Goal: Find specific page/section: Find specific page/section

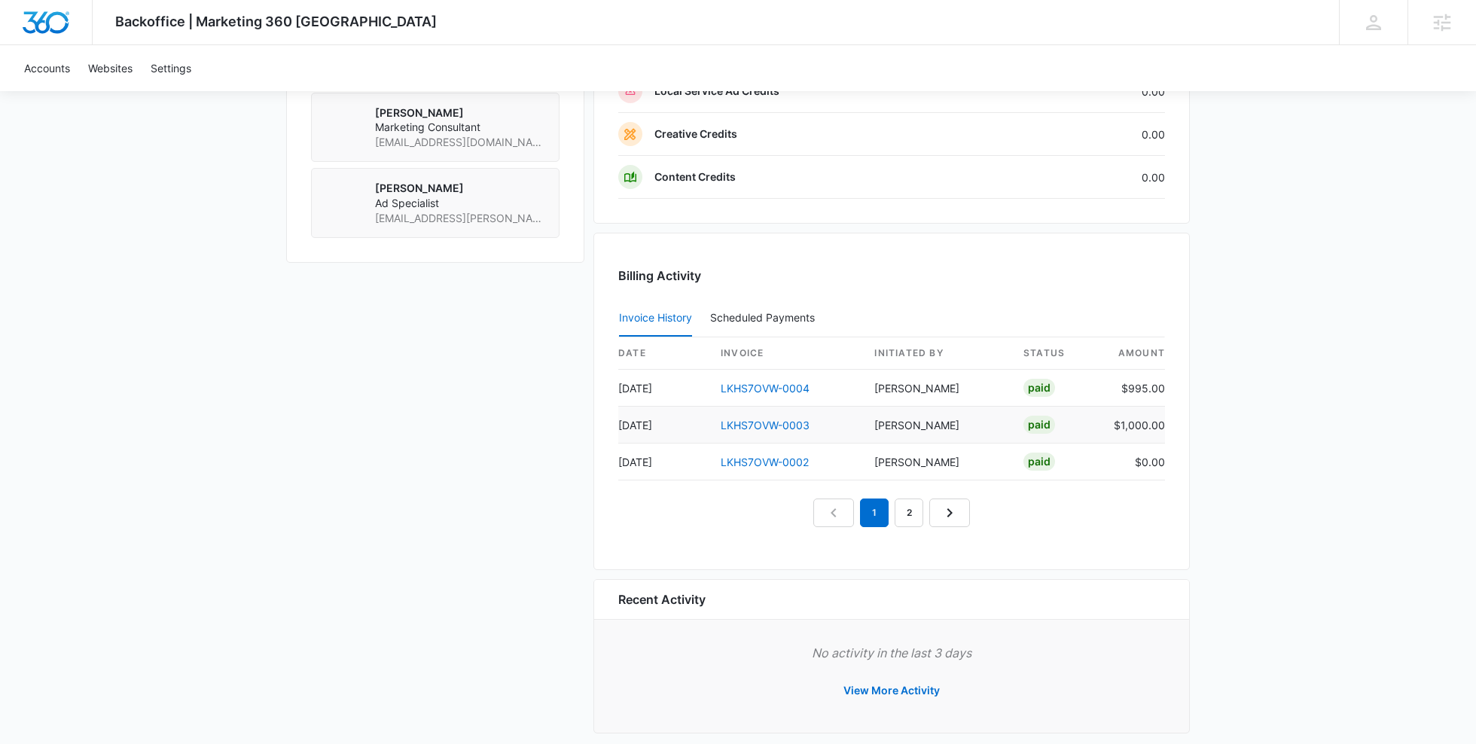
scroll to position [1276, 0]
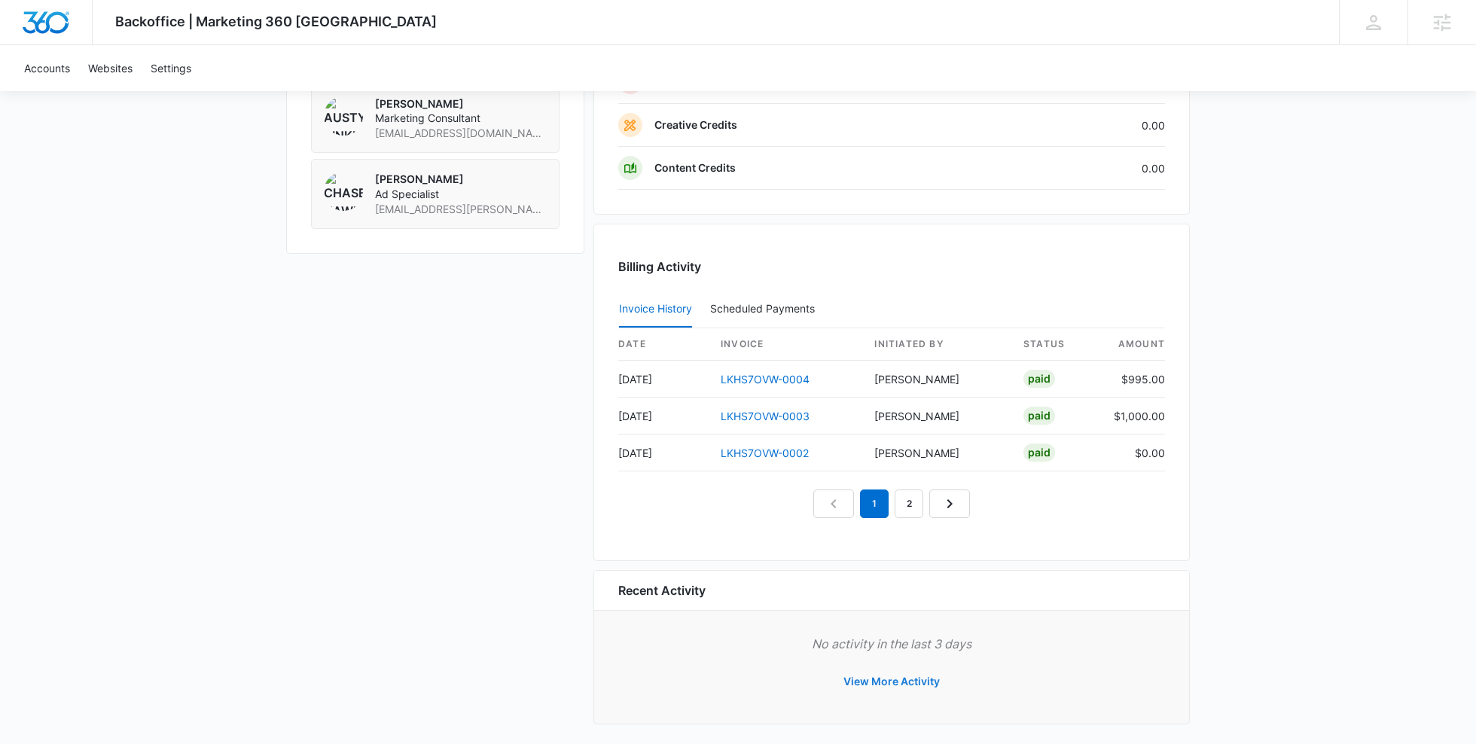
click at [892, 668] on button "View More Activity" at bounding box center [891, 681] width 127 height 36
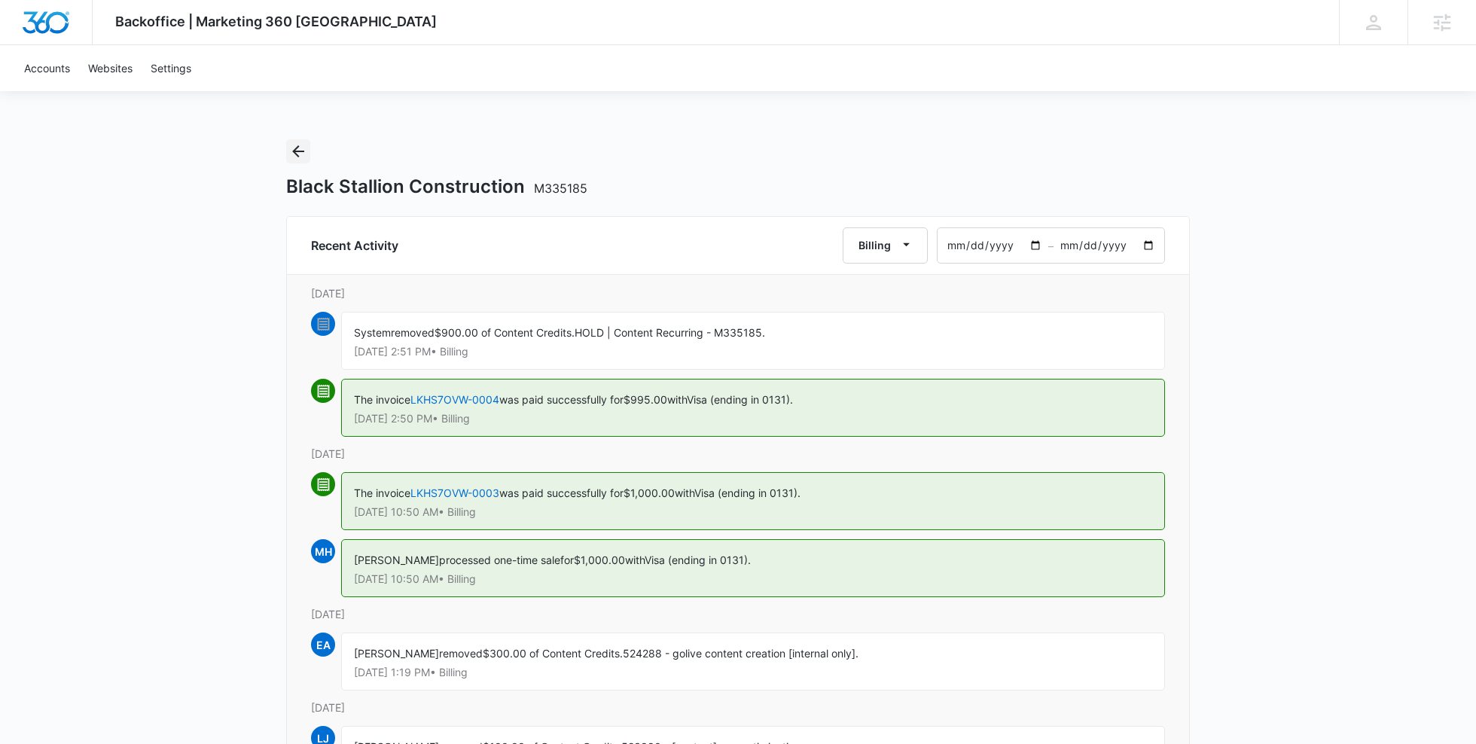
click at [300, 142] on icon "Back" at bounding box center [298, 151] width 18 height 18
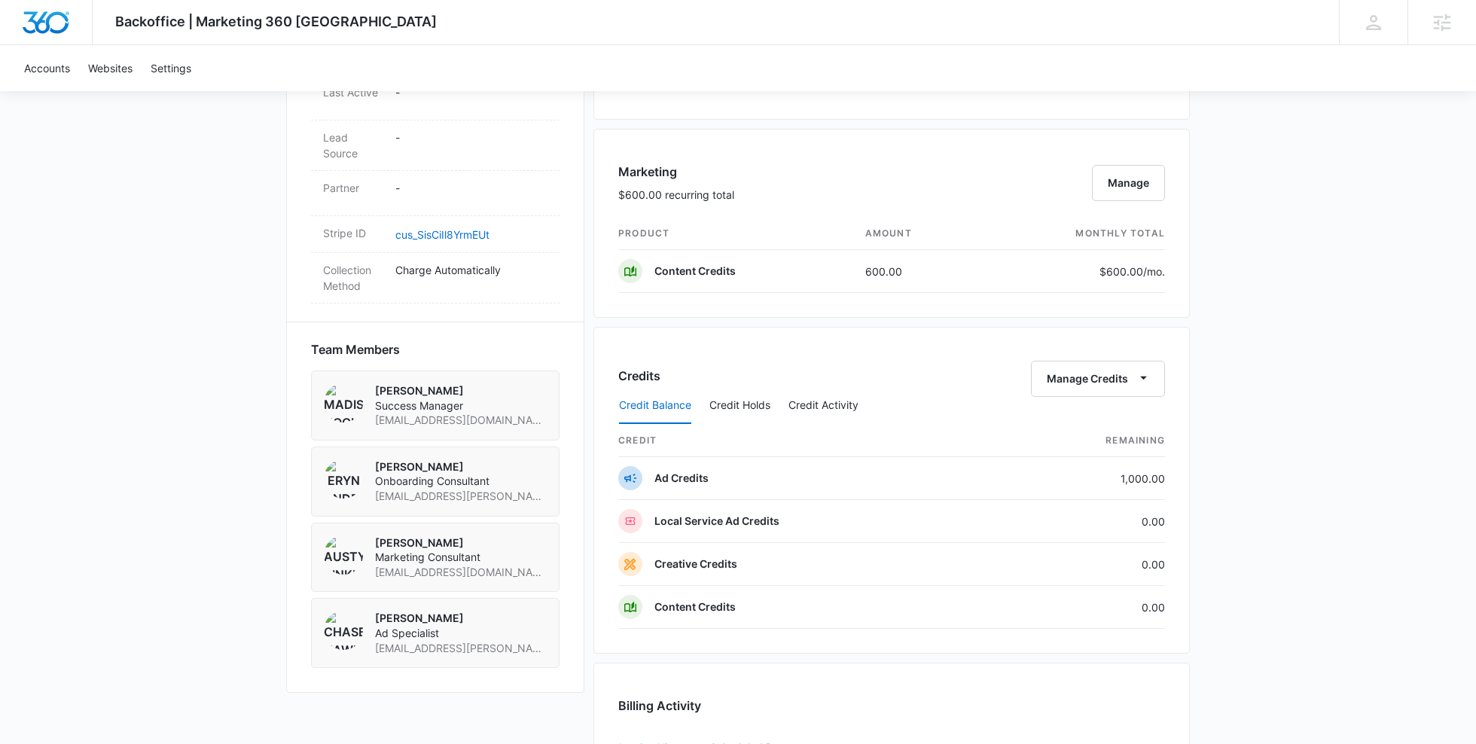
scroll to position [871, 0]
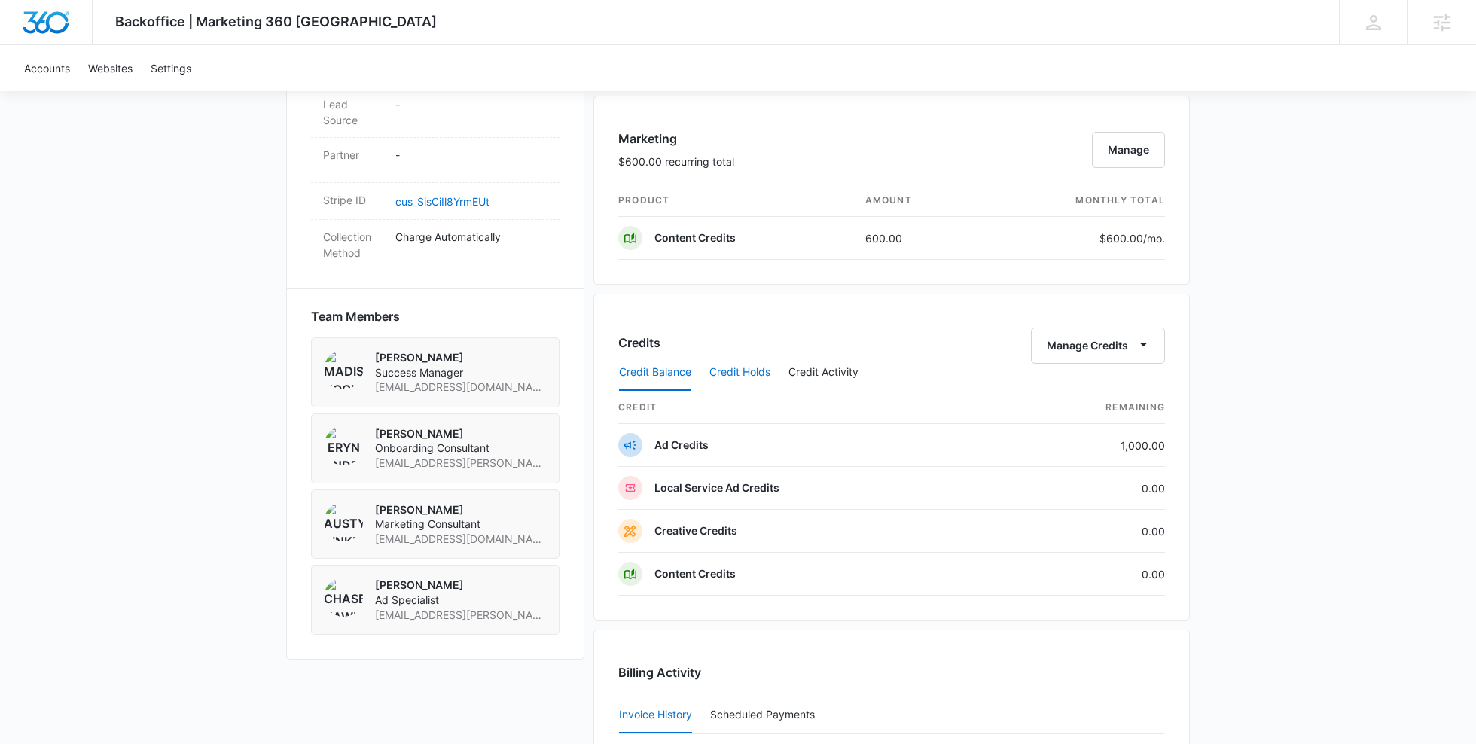
click at [746, 366] on button "Credit Holds" at bounding box center [739, 373] width 61 height 36
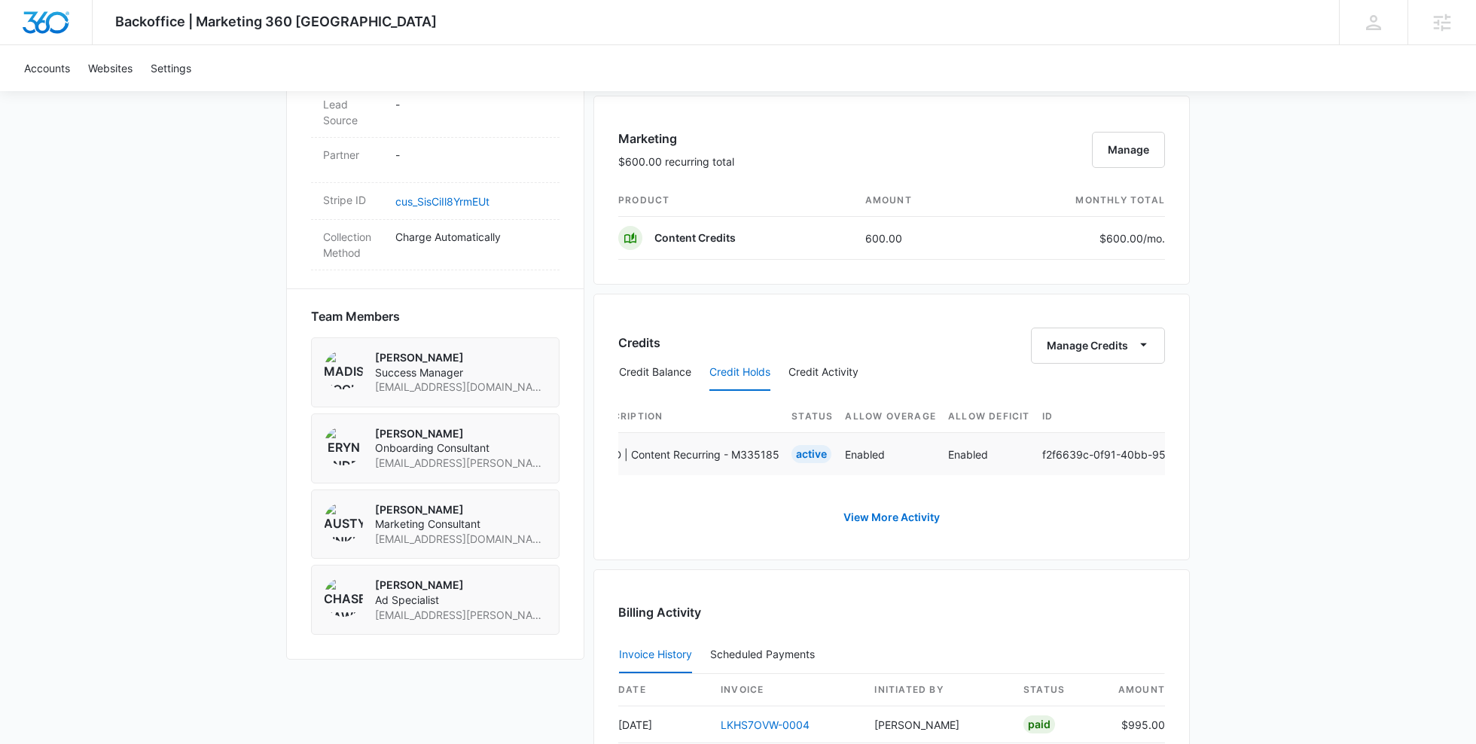
scroll to position [0, 610]
